Goal: Information Seeking & Learning: Learn about a topic

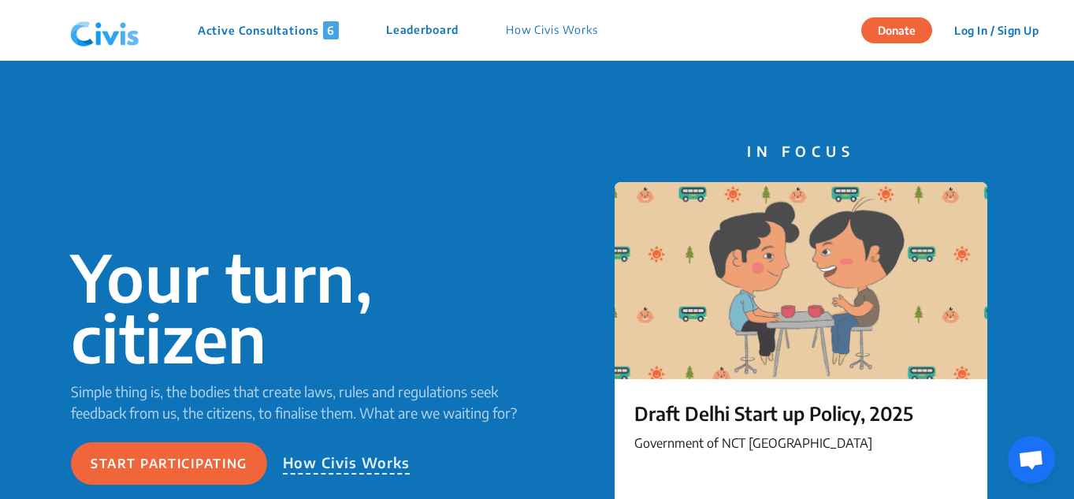
click at [287, 38] on p "Active Consultations 6" at bounding box center [268, 30] width 141 height 18
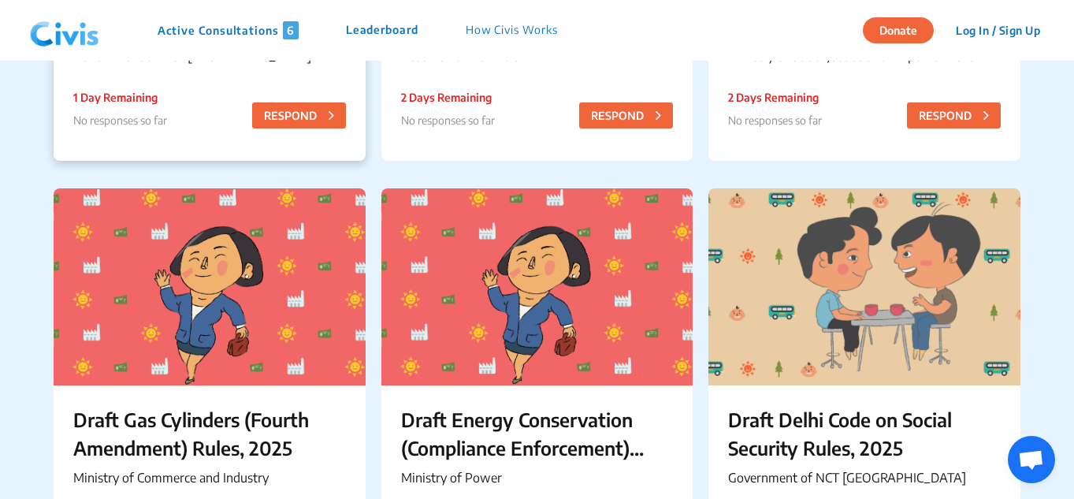
scroll to position [270, 0]
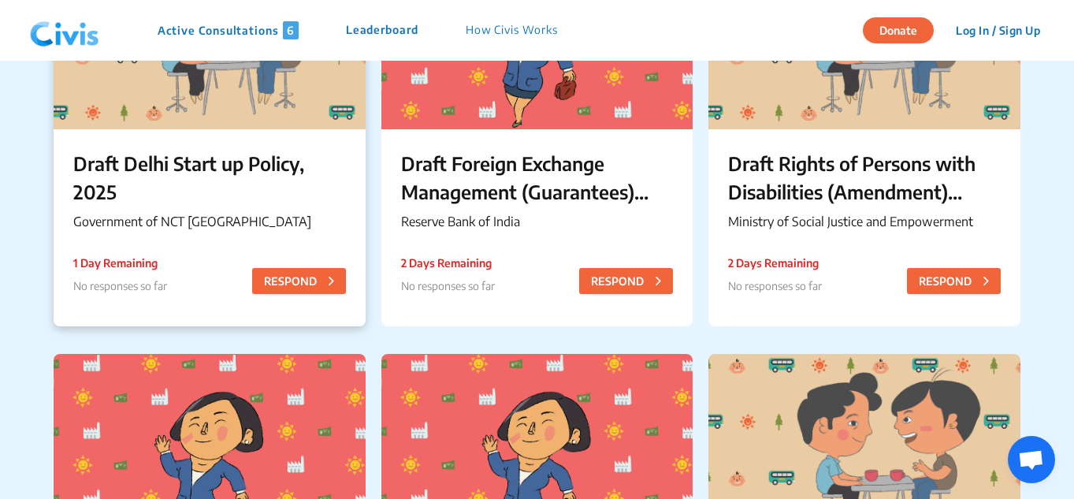
click at [181, 179] on p "Draft Delhi Start up Policy, 2025" at bounding box center [209, 177] width 273 height 57
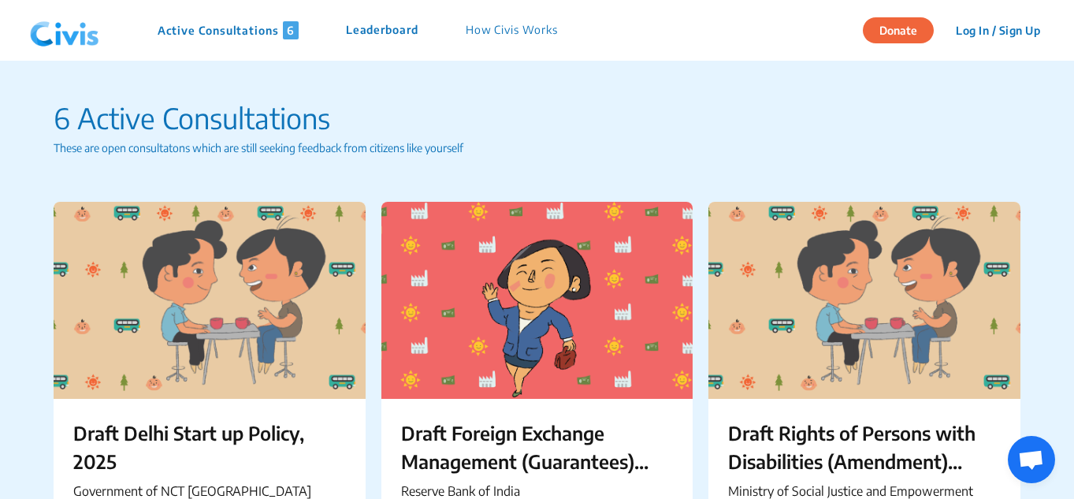
click at [388, 26] on p "Leaderboard" at bounding box center [382, 30] width 73 height 18
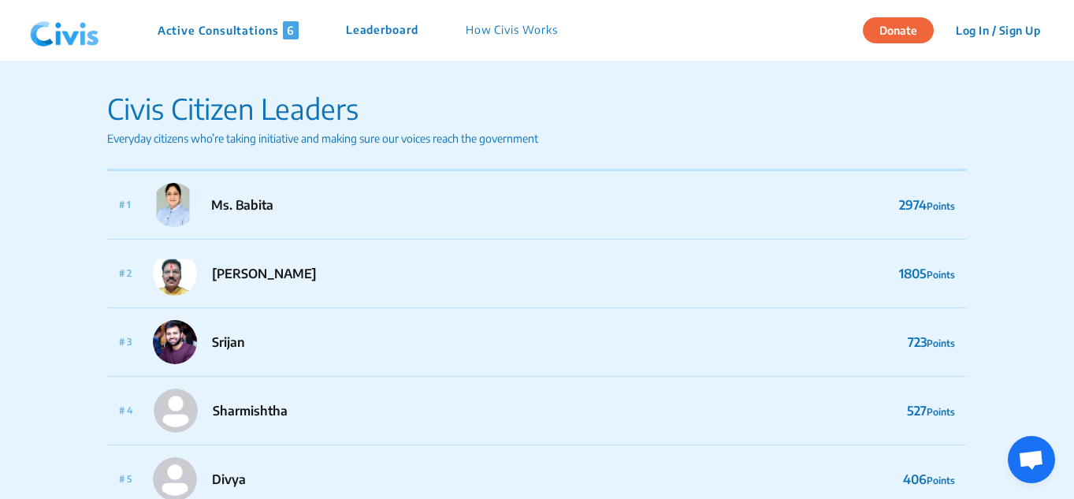
click at [245, 35] on p "Active Consultations 6" at bounding box center [228, 30] width 141 height 18
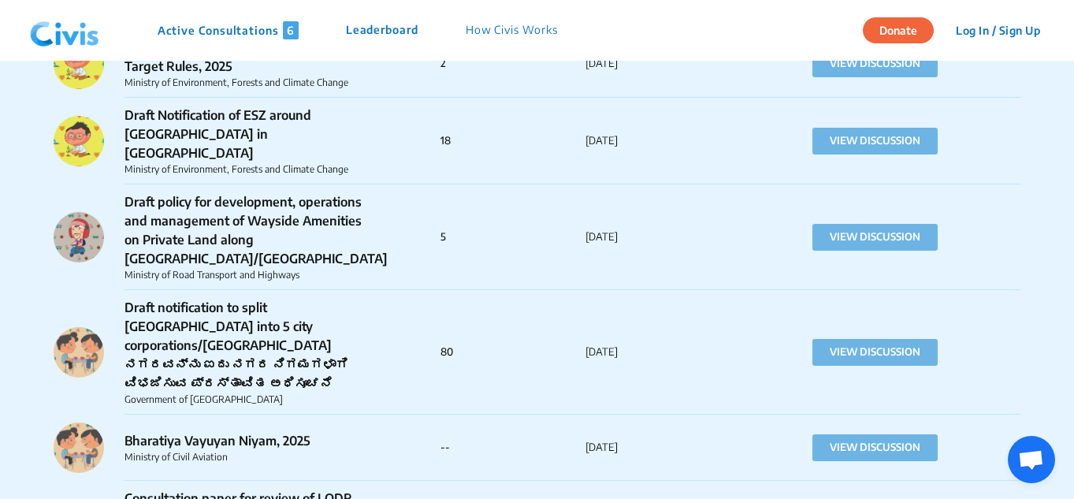
scroll to position [1883, 0]
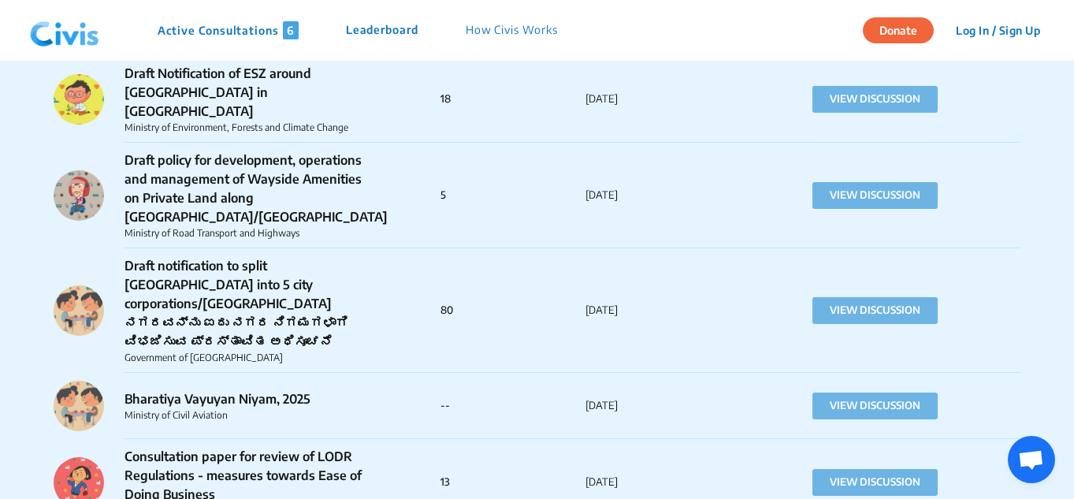
click at [172, 261] on p "Draft notification to split [GEOGRAPHIC_DATA] into 5 city corporations/[GEOGRAP…" at bounding box center [251, 303] width 253 height 95
click at [166, 256] on p "Draft notification to split [GEOGRAPHIC_DATA] into 5 city corporations/[GEOGRAP…" at bounding box center [251, 303] width 253 height 95
click at [885, 297] on button "VIEW DISCUSSION" at bounding box center [875, 310] width 125 height 27
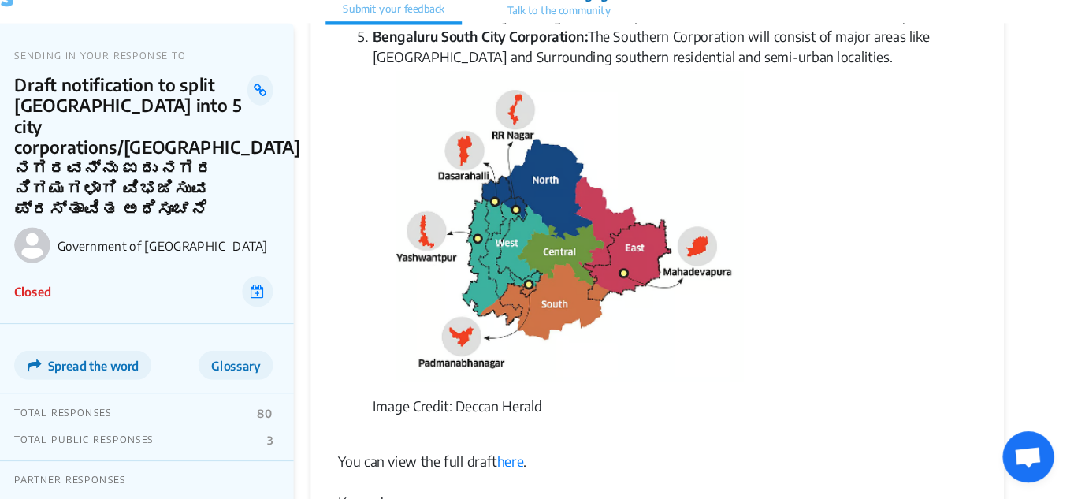
scroll to position [601, 0]
